Goal: Find specific page/section: Find specific page/section

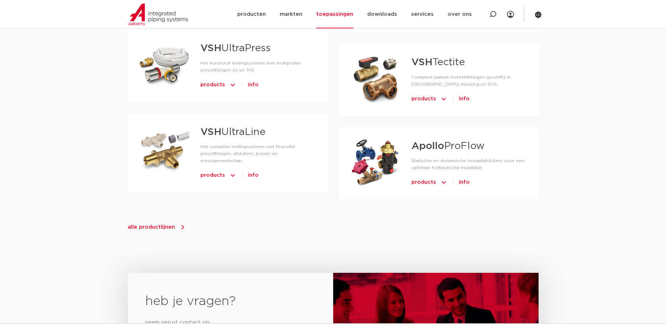
scroll to position [772, 0]
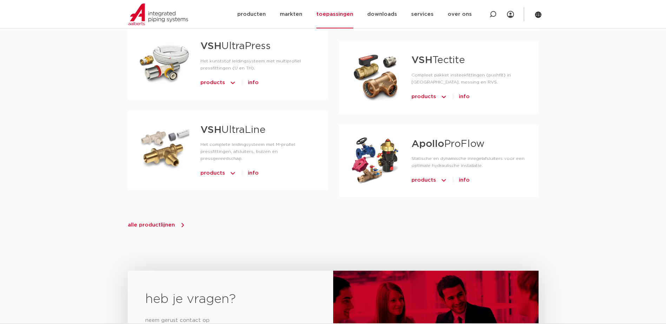
click at [164, 220] on div "alle productlijnen" at bounding box center [333, 225] width 411 height 11
click at [165, 223] on span "alle productlijnen" at bounding box center [151, 225] width 47 height 5
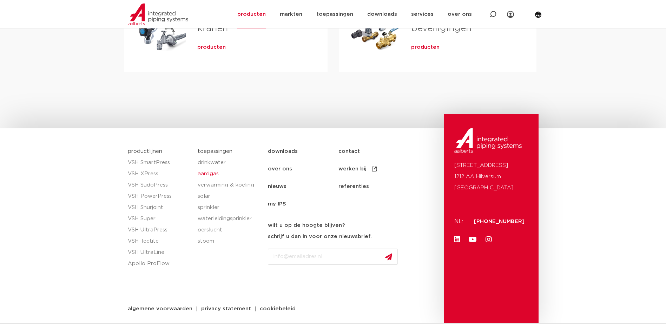
scroll to position [59, 0]
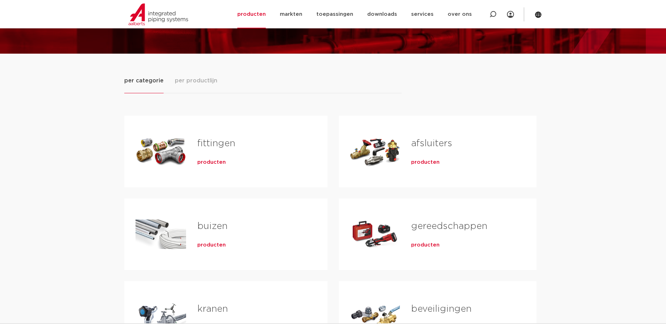
click at [210, 143] on link "fittingen" at bounding box center [216, 143] width 38 height 9
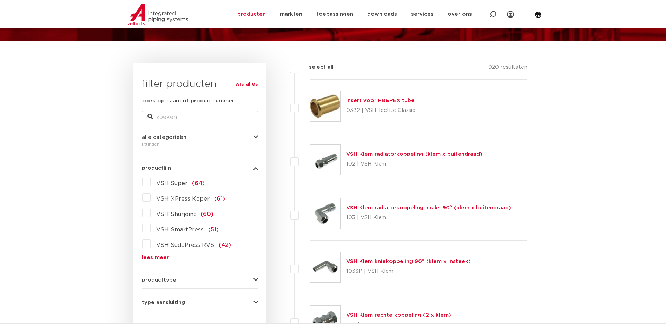
scroll to position [176, 0]
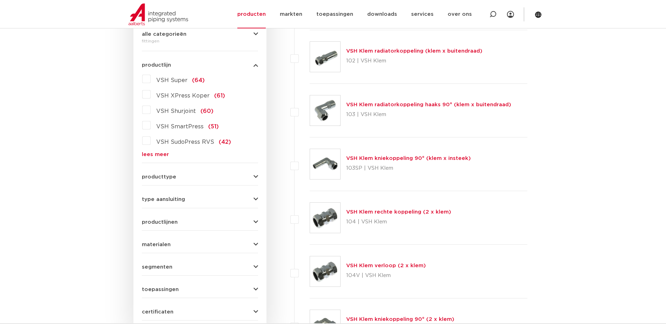
click at [153, 155] on link "lees meer" at bounding box center [200, 154] width 116 height 5
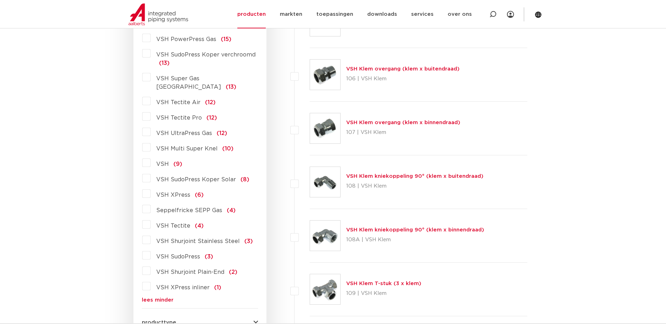
scroll to position [597, 0]
